Goal: Transaction & Acquisition: Register for event/course

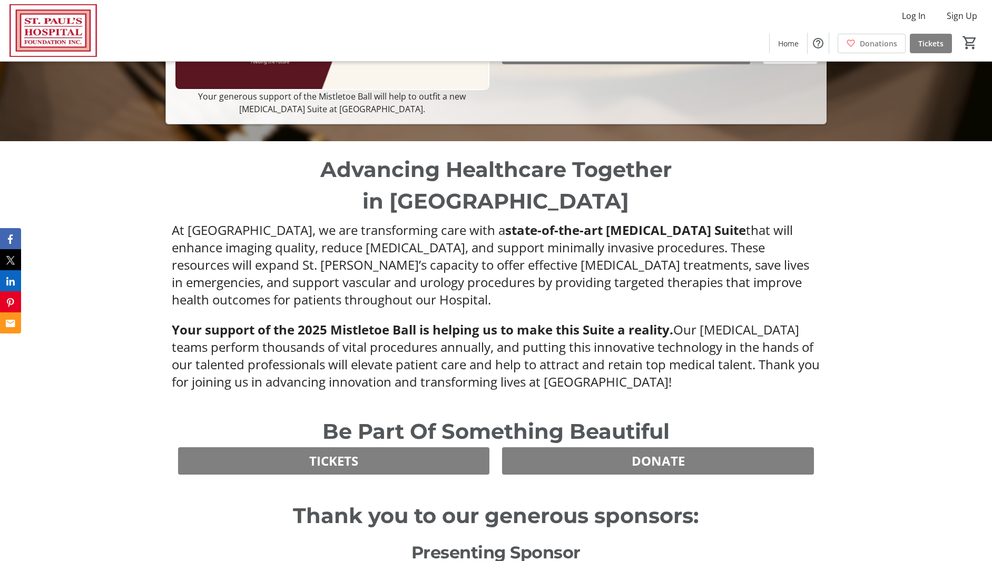
scroll to position [680, 0]
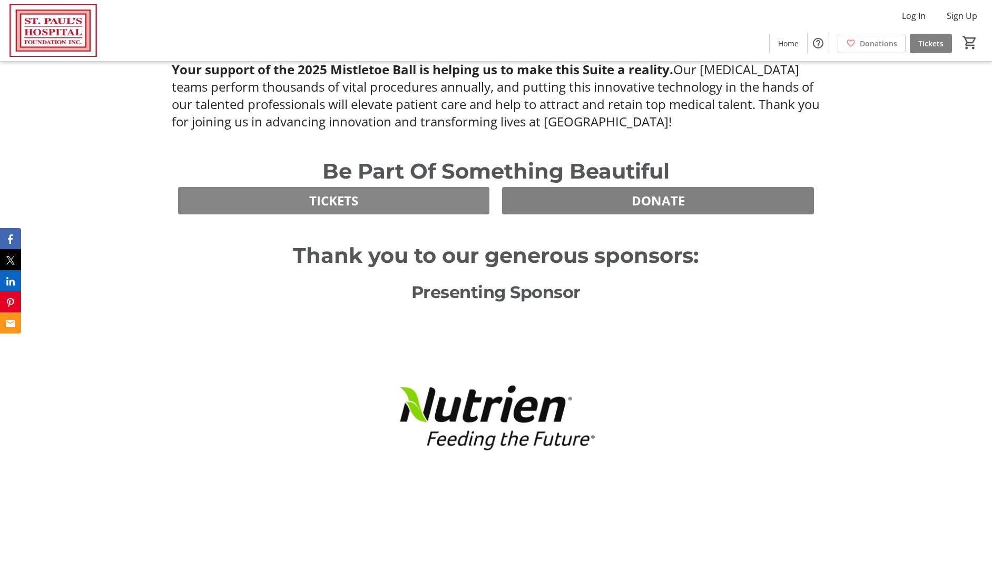
click at [319, 197] on span "TICKETS" at bounding box center [333, 200] width 49 height 19
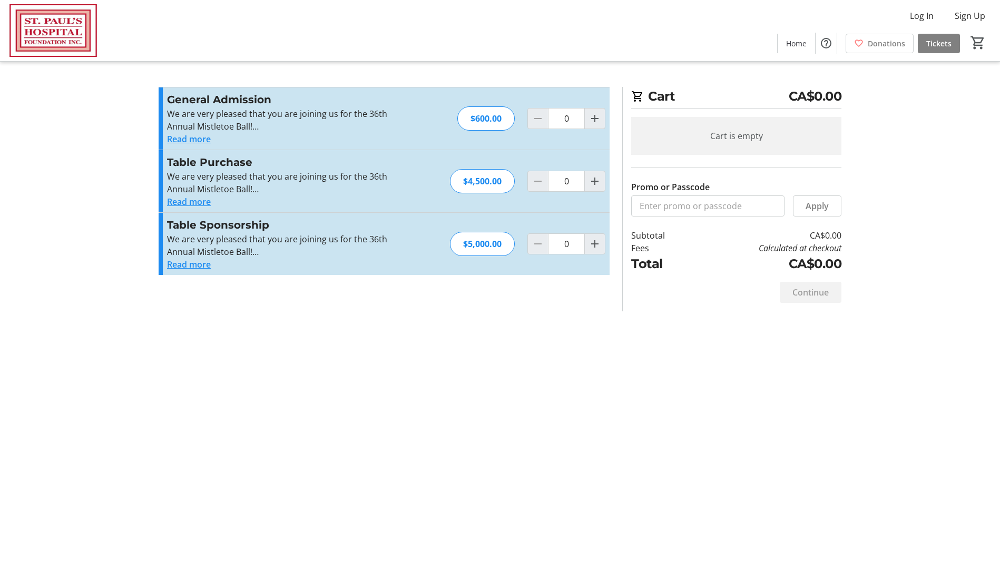
click at [196, 139] on button "Read more" at bounding box center [189, 139] width 44 height 13
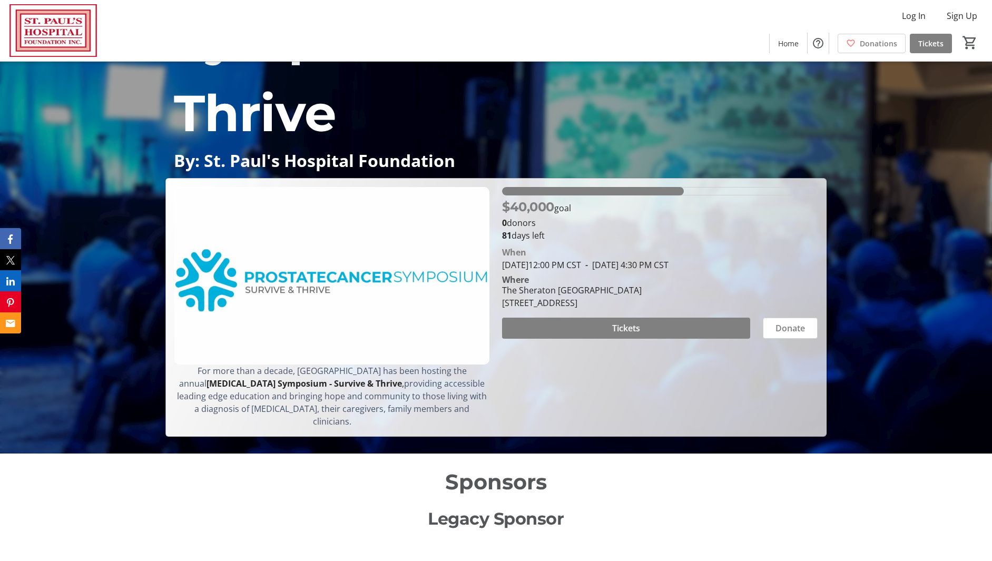
scroll to position [166, 0]
